Goal: Task Accomplishment & Management: Manage account settings

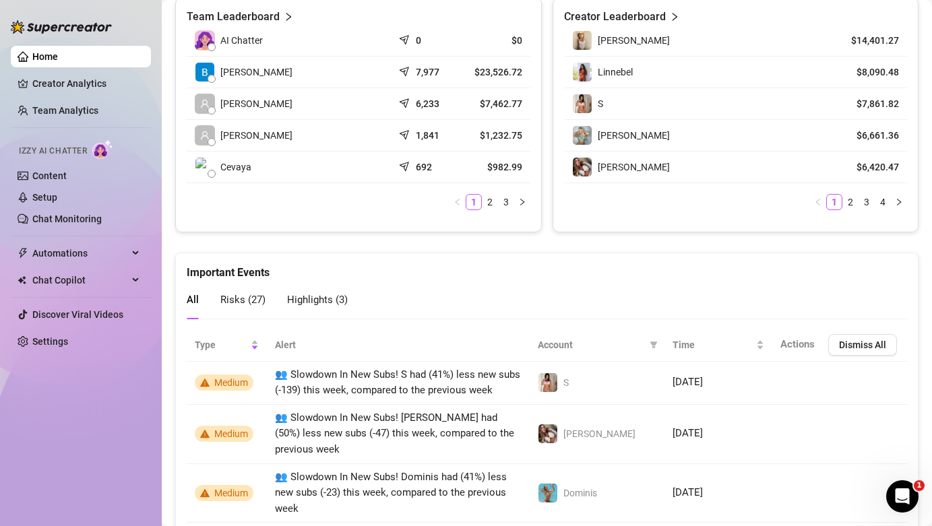
scroll to position [692, 0]
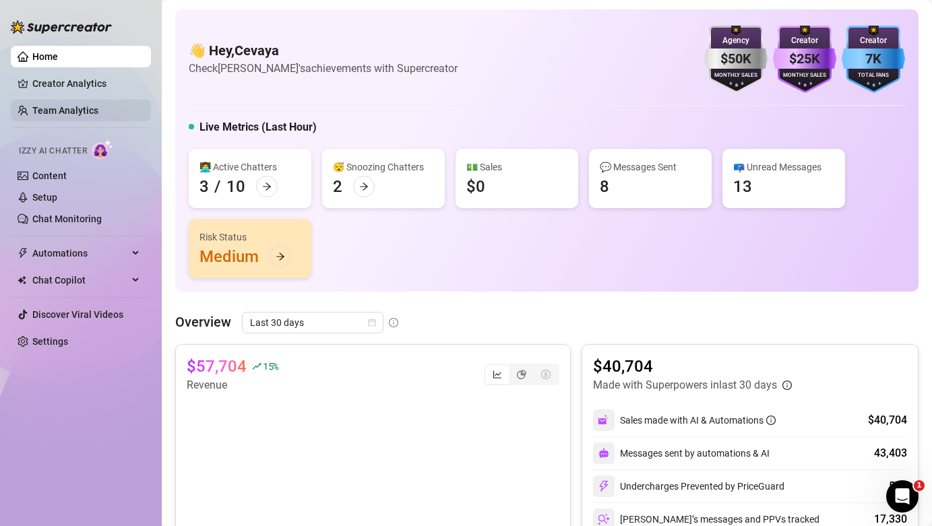
click at [77, 114] on link "Team Analytics" at bounding box center [65, 110] width 66 height 11
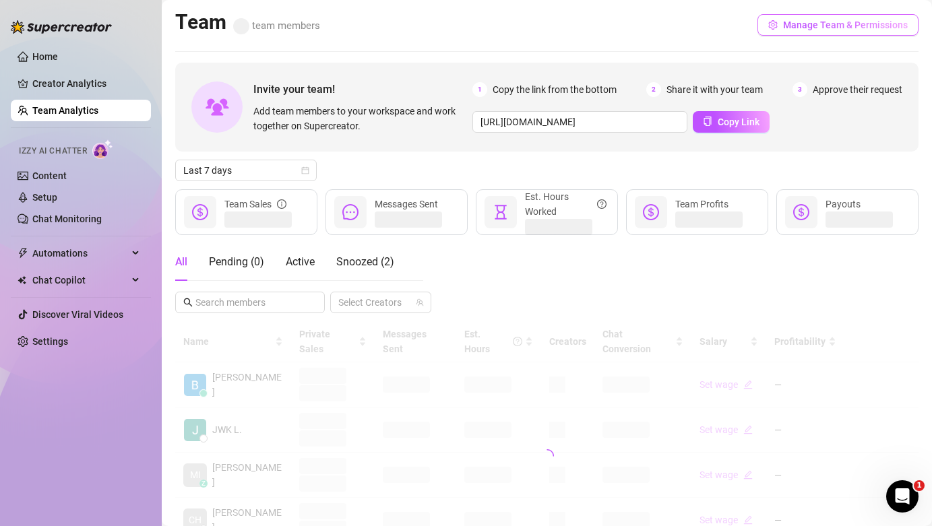
click at [805, 24] on span "Manage Team & Permissions" at bounding box center [845, 25] width 125 height 11
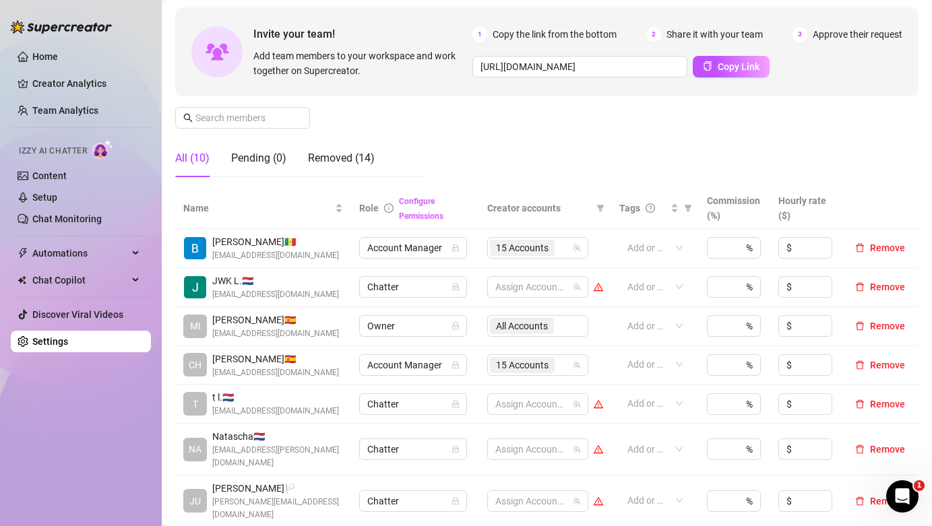
scroll to position [127, 0]
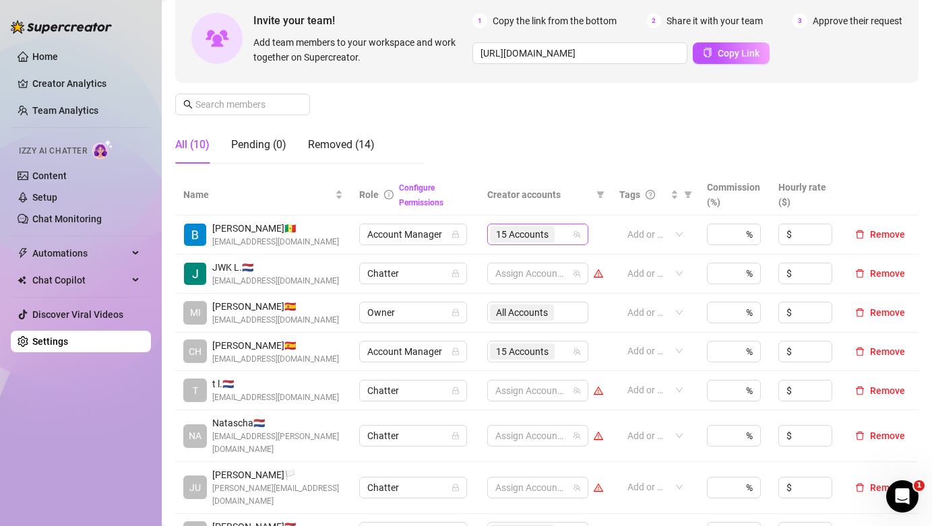
click at [560, 239] on input "search" at bounding box center [558, 234] width 3 height 16
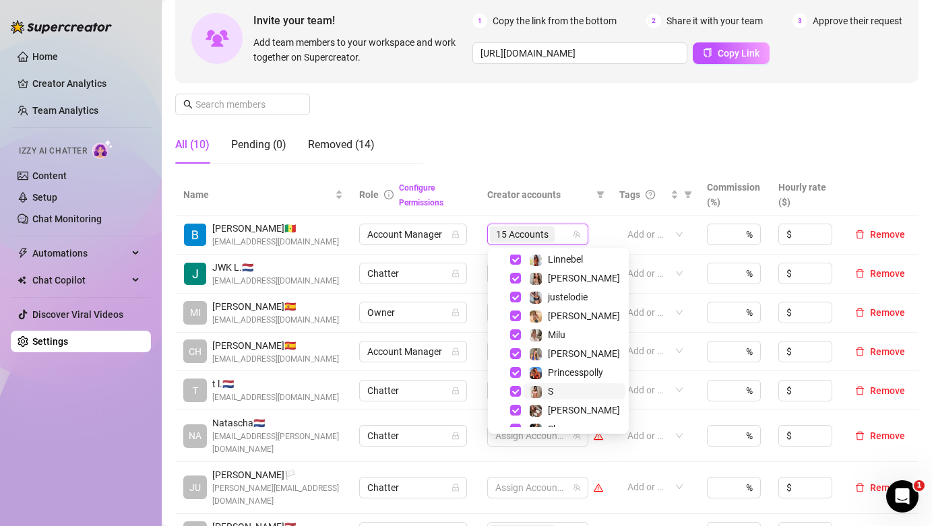
scroll to position [148, 0]
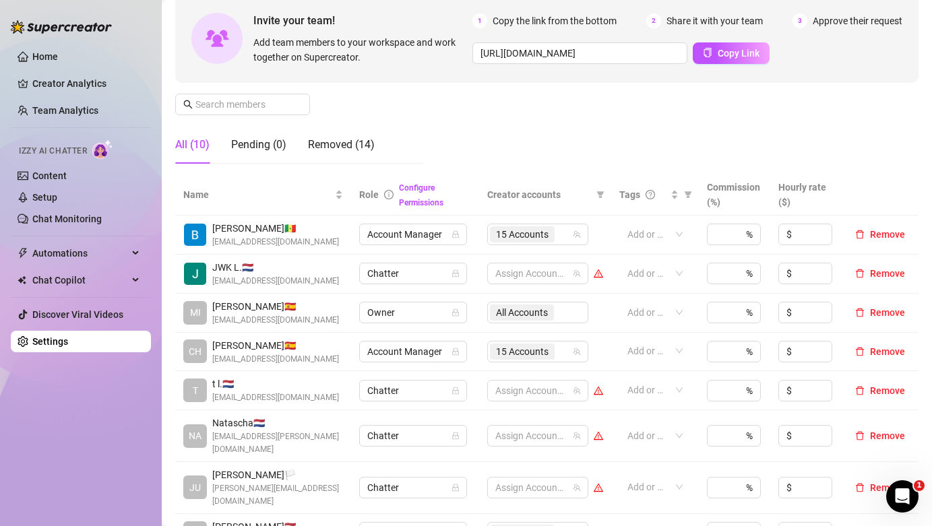
click at [586, 153] on div "Manage Team Members Manage your team members, their commission and hourly rate,…" at bounding box center [546, 61] width 743 height 225
click at [472, 146] on div "Manage Team Members Manage your team members, their commission and hourly rate,…" at bounding box center [546, 61] width 743 height 225
drag, startPoint x: 6, startPoint y: 21, endPoint x: 73, endPoint y: 1, distance: 70.4
click at [6, 21] on aside "Home Creator Analytics Team Analytics Izzy AI Chatter Content Setup Chat Monito…" at bounding box center [81, 263] width 162 height 526
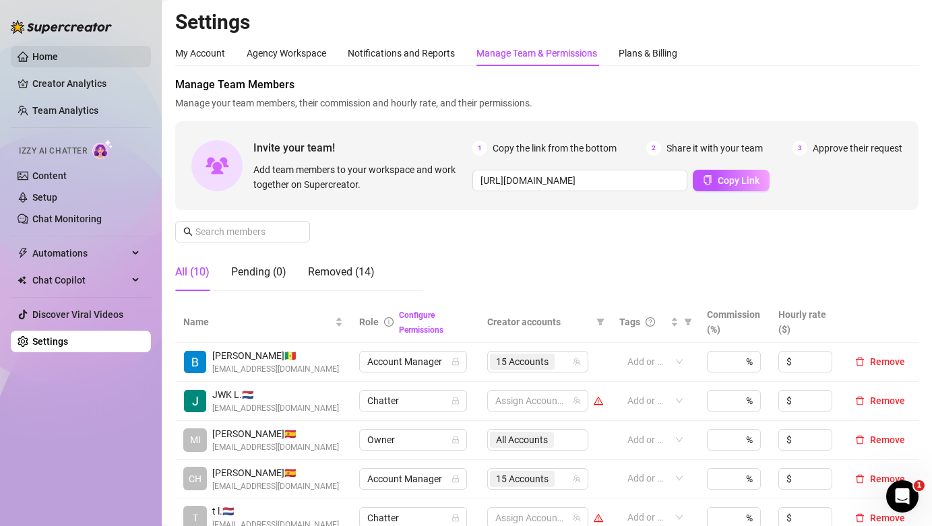
click at [57, 56] on link "Home" at bounding box center [45, 56] width 26 height 11
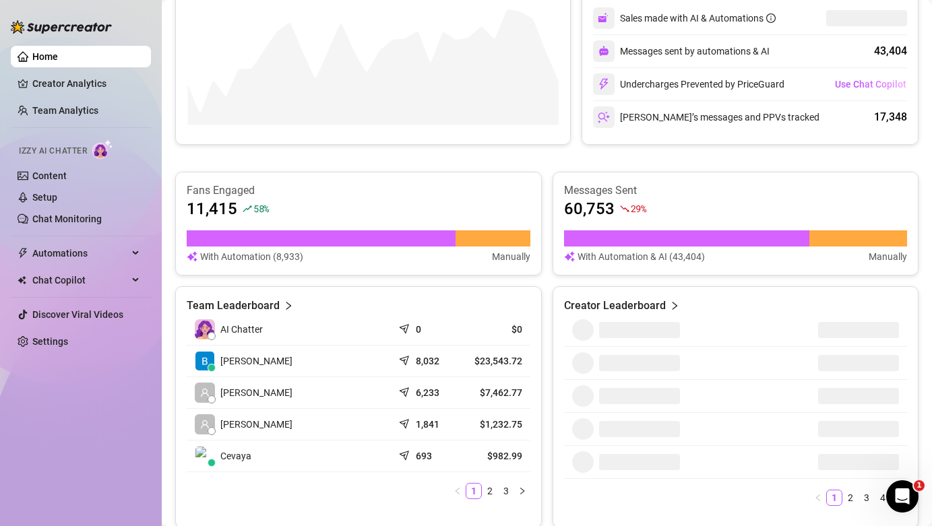
scroll to position [398, 0]
